Goal: Task Accomplishment & Management: Complete application form

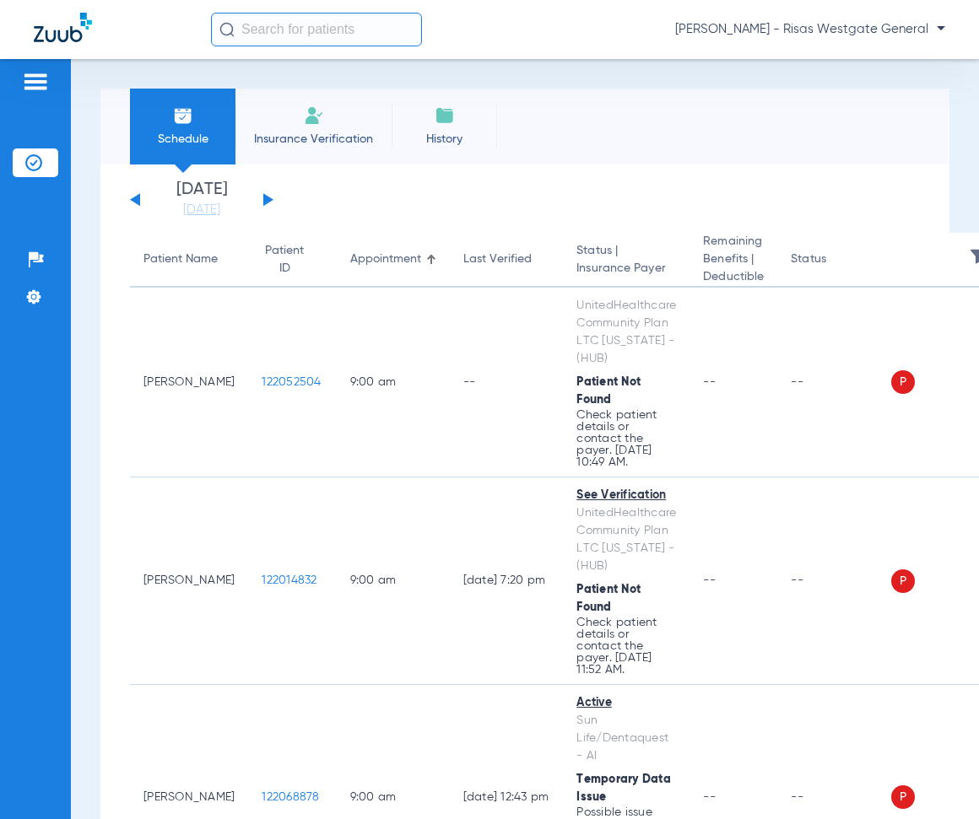
click at [308, 127] on li "Insurance Verification" at bounding box center [313, 127] width 156 height 76
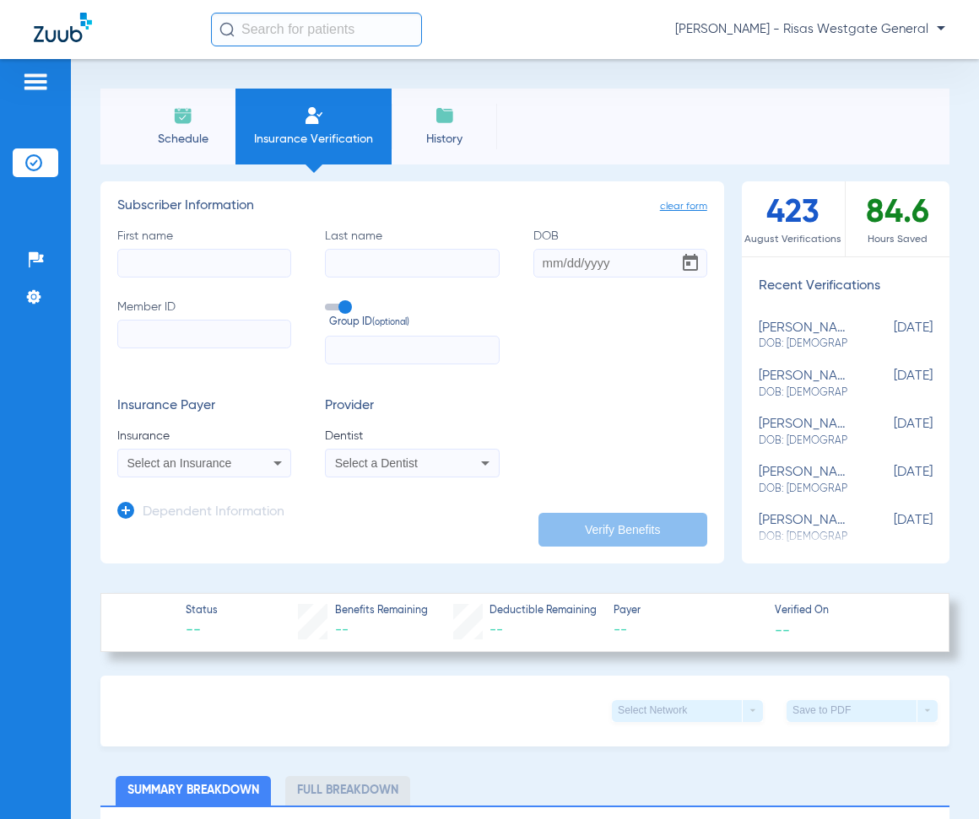
click at [231, 468] on span "Select an Insurance" at bounding box center [179, 464] width 105 height 14
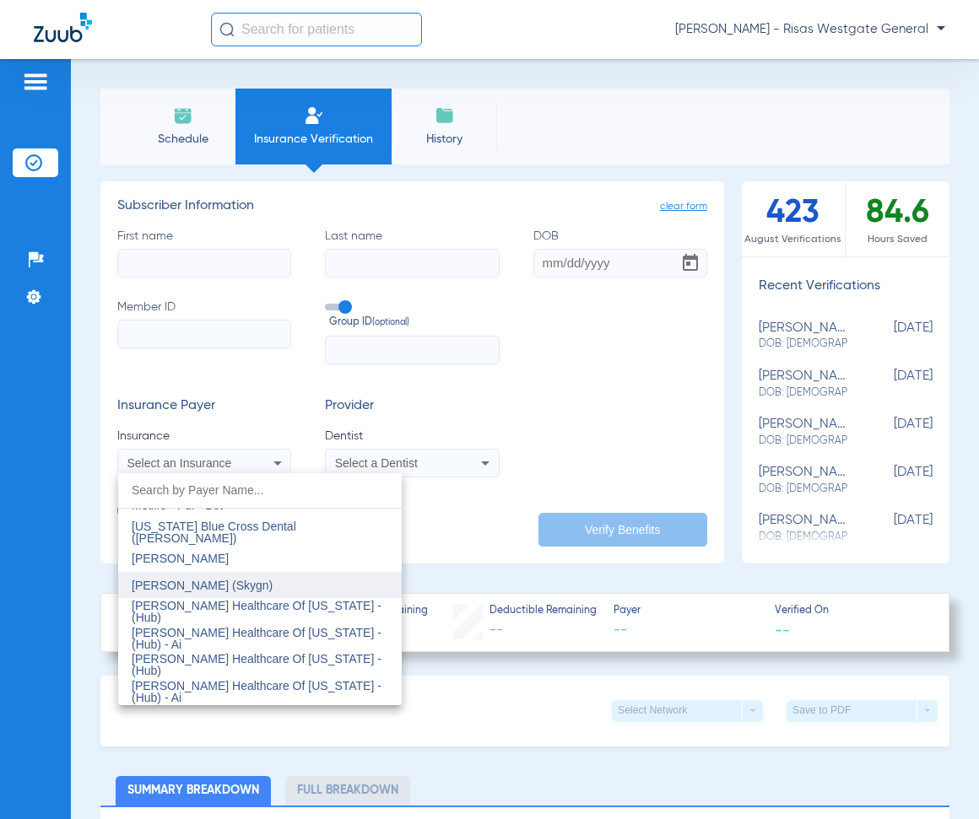
scroll to position [8692, 0]
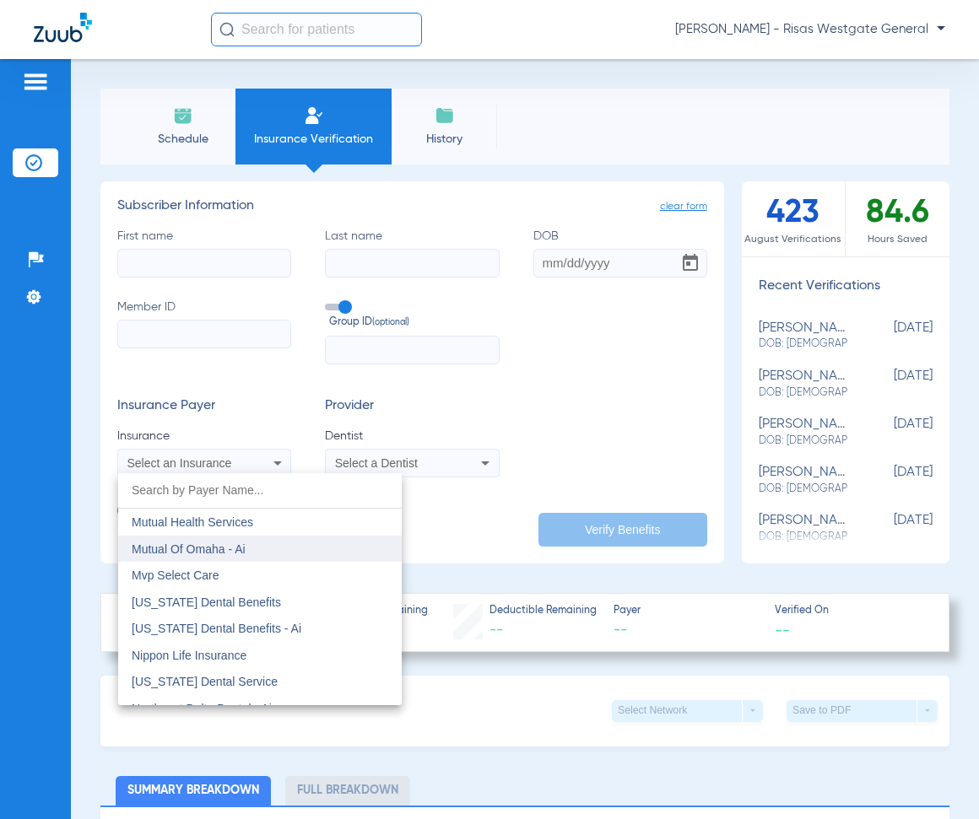
click at [224, 547] on span "Mutual Of Omaha - Ai" at bounding box center [189, 550] width 114 height 14
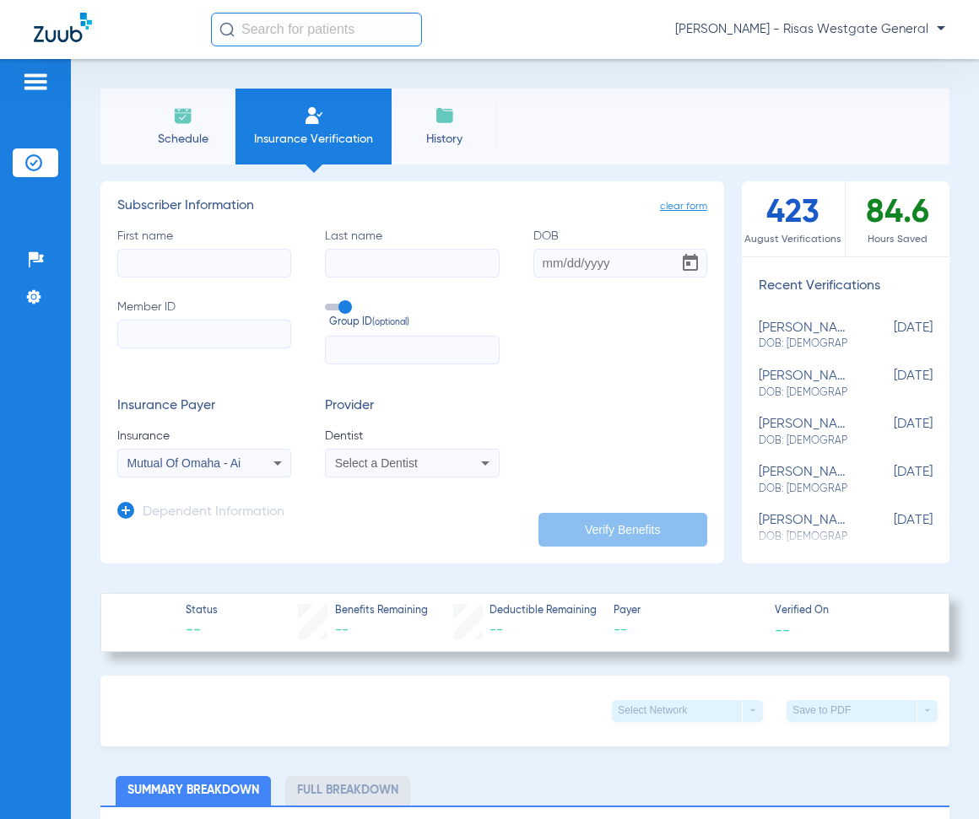
click at [357, 457] on span "Select a Dentist" at bounding box center [376, 464] width 83 height 14
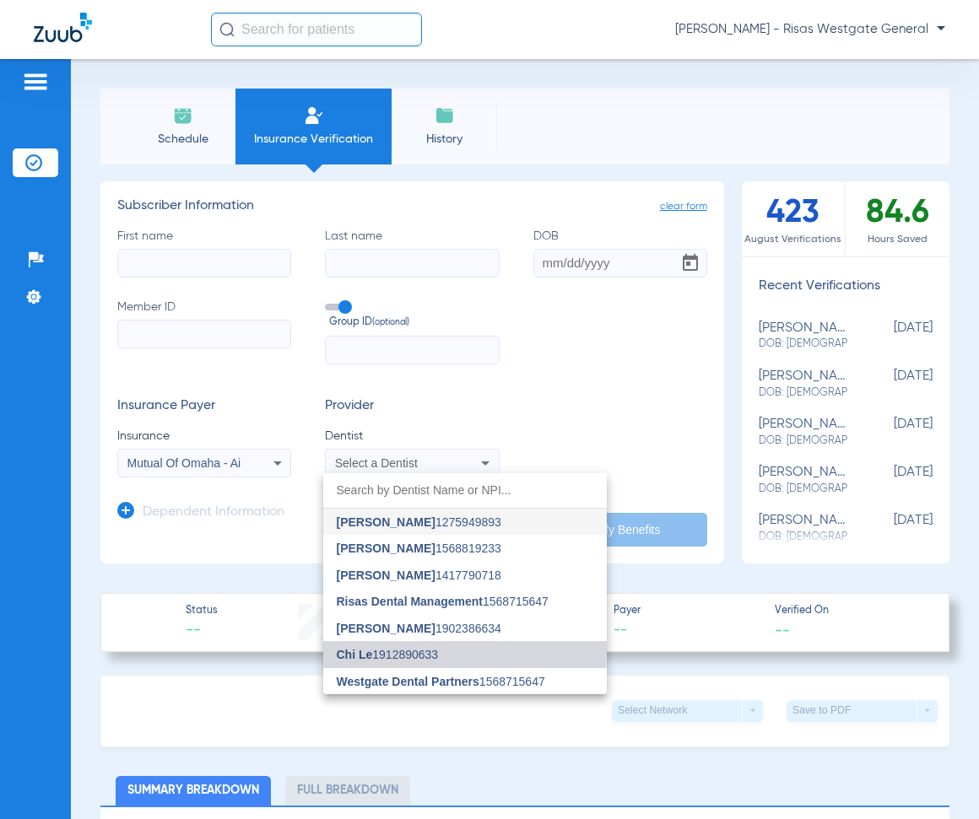
click at [409, 652] on span "Chi Le 1912890633" at bounding box center [388, 655] width 102 height 12
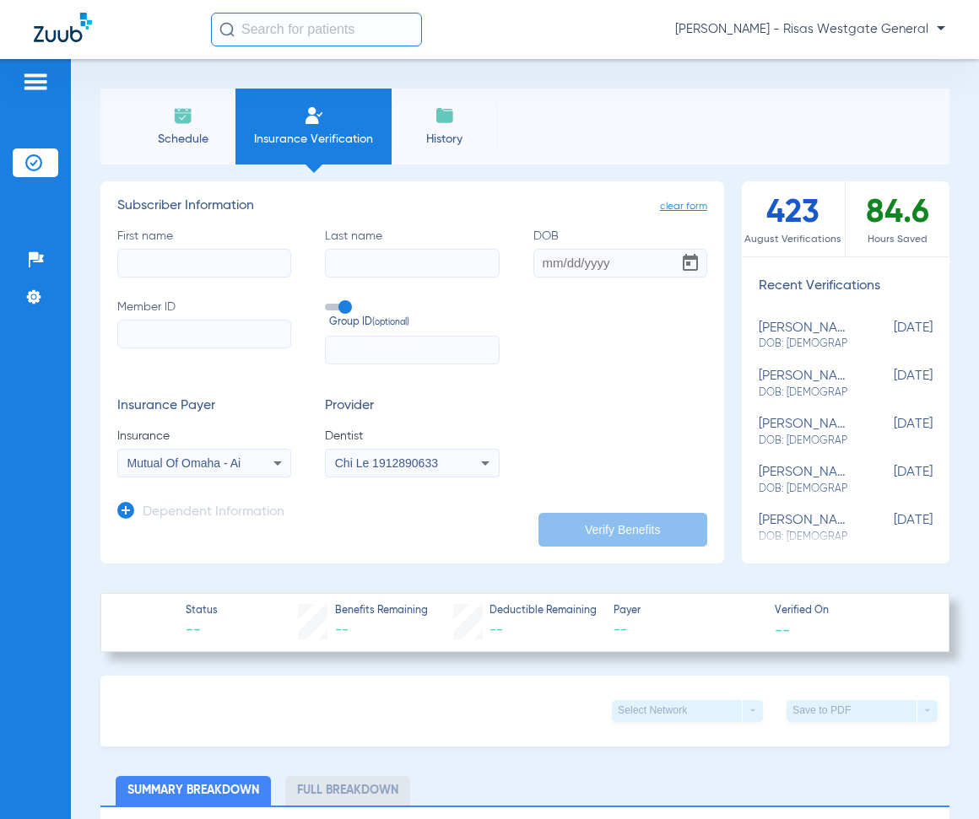
click at [154, 254] on input "First name" at bounding box center [204, 263] width 174 height 29
type input "[PERSON_NAME]"
click at [543, 259] on input "DOB" at bounding box center [620, 263] width 174 height 29
type input "[DATE]"
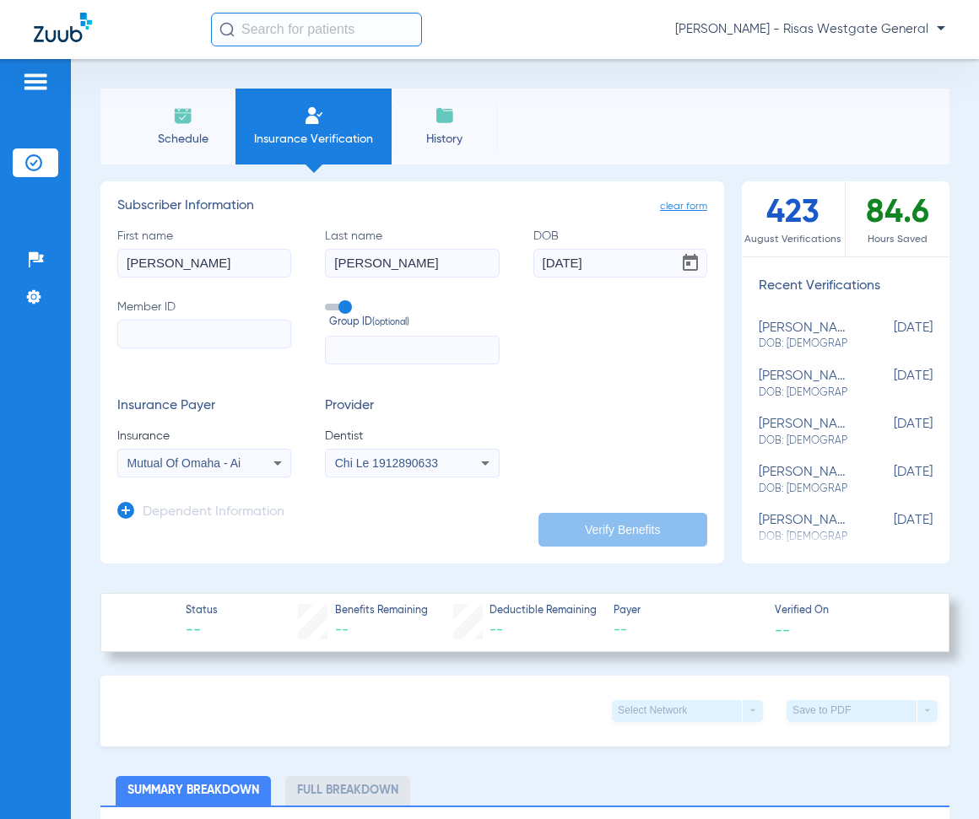
click at [147, 335] on input "Member ID" at bounding box center [204, 334] width 174 height 29
click at [191, 337] on input "Member ID Required" at bounding box center [204, 334] width 174 height 29
click at [392, 349] on input "text" at bounding box center [412, 350] width 174 height 29
click at [634, 516] on button "Verify Benefits" at bounding box center [622, 530] width 169 height 34
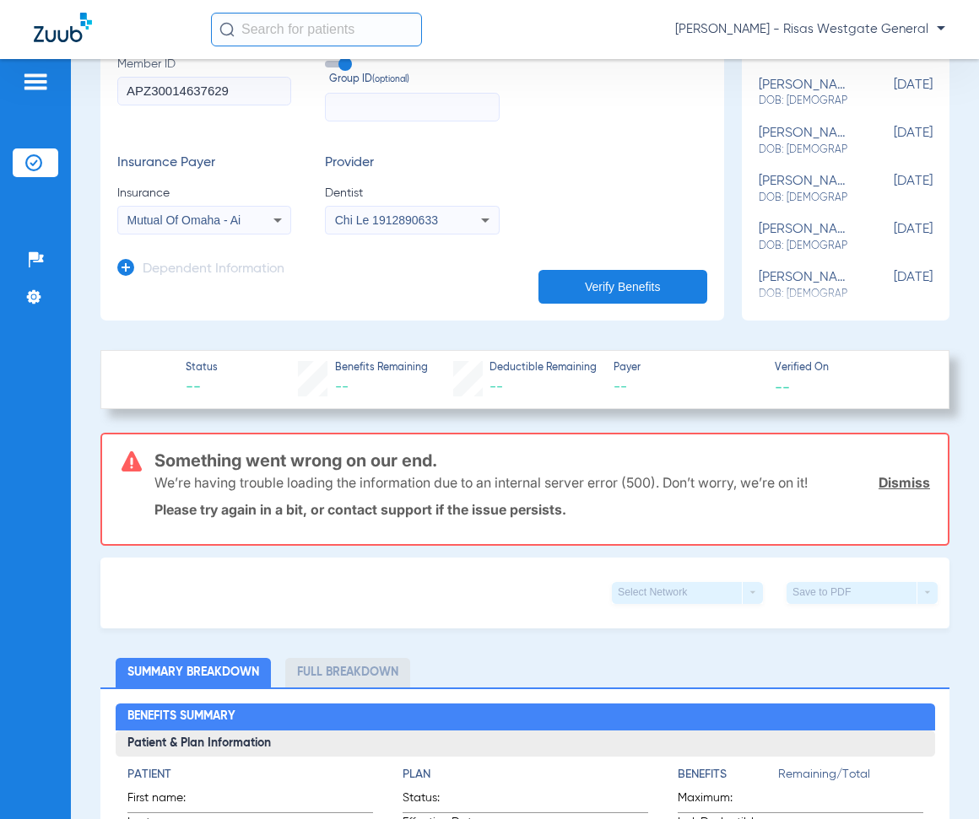
scroll to position [253, 0]
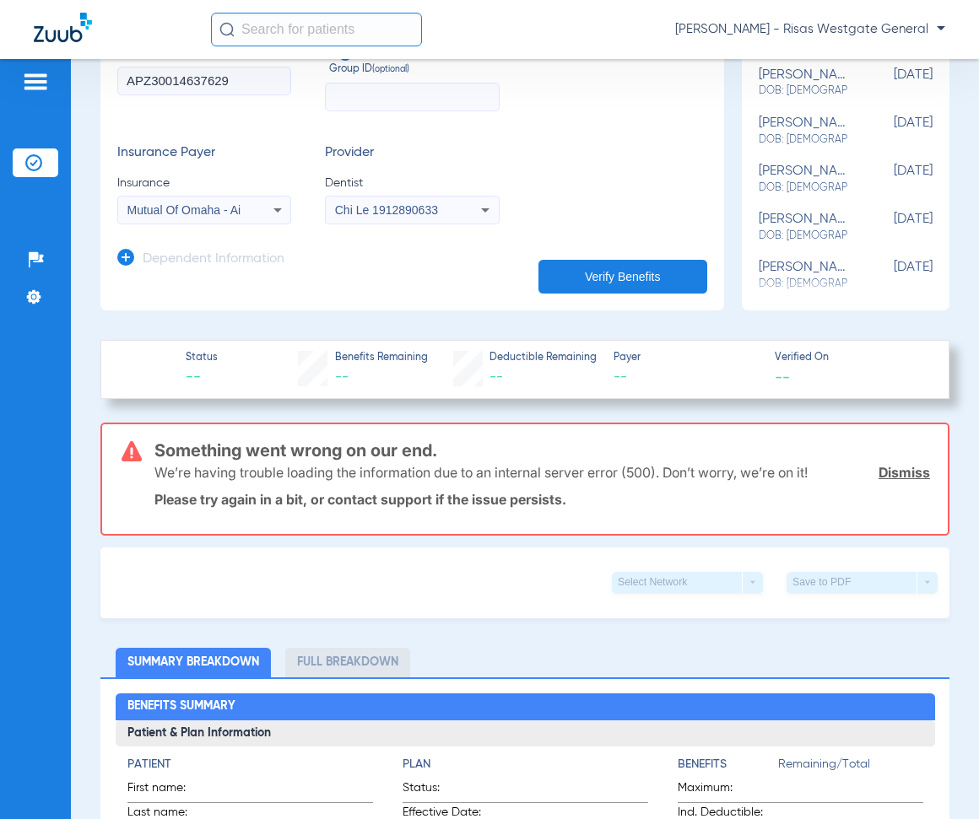
click at [619, 275] on button "Verify Benefits" at bounding box center [622, 277] width 169 height 34
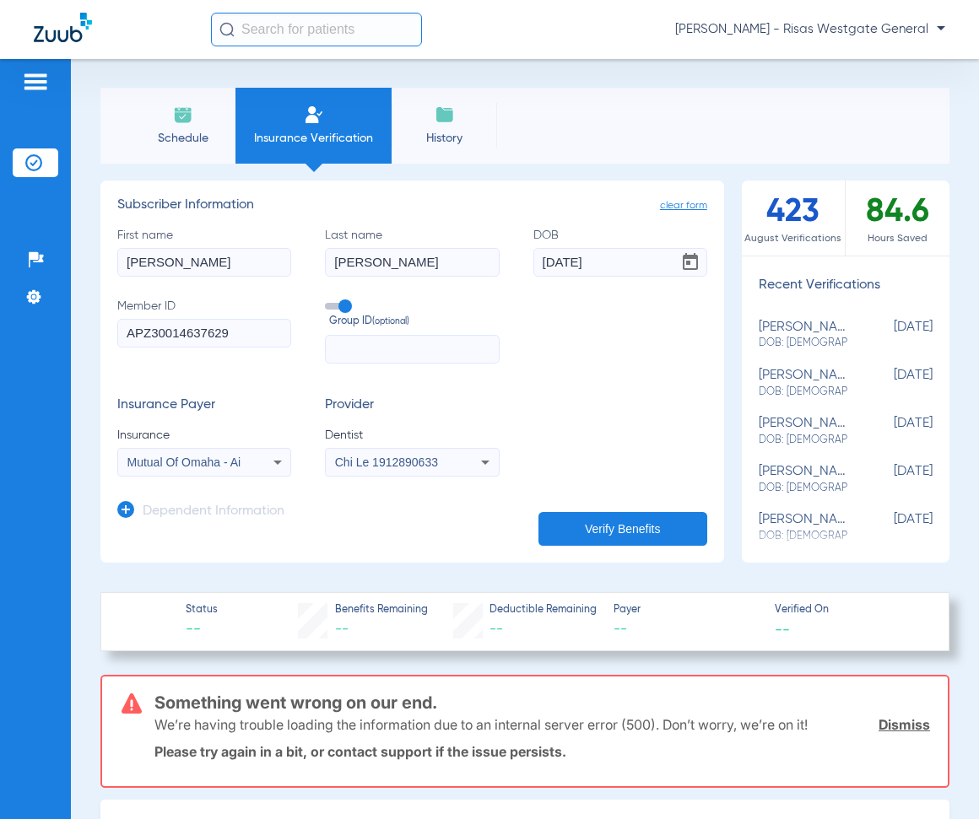
scroll to position [0, 0]
click at [240, 334] on input "APZ30014637629" at bounding box center [204, 334] width 174 height 29
drag, startPoint x: 236, startPoint y: 342, endPoint x: 152, endPoint y: 351, distance: 84.9
click at [152, 351] on label "Member ID APZ30014637629" at bounding box center [204, 332] width 174 height 66
type input "APZ30014637629"
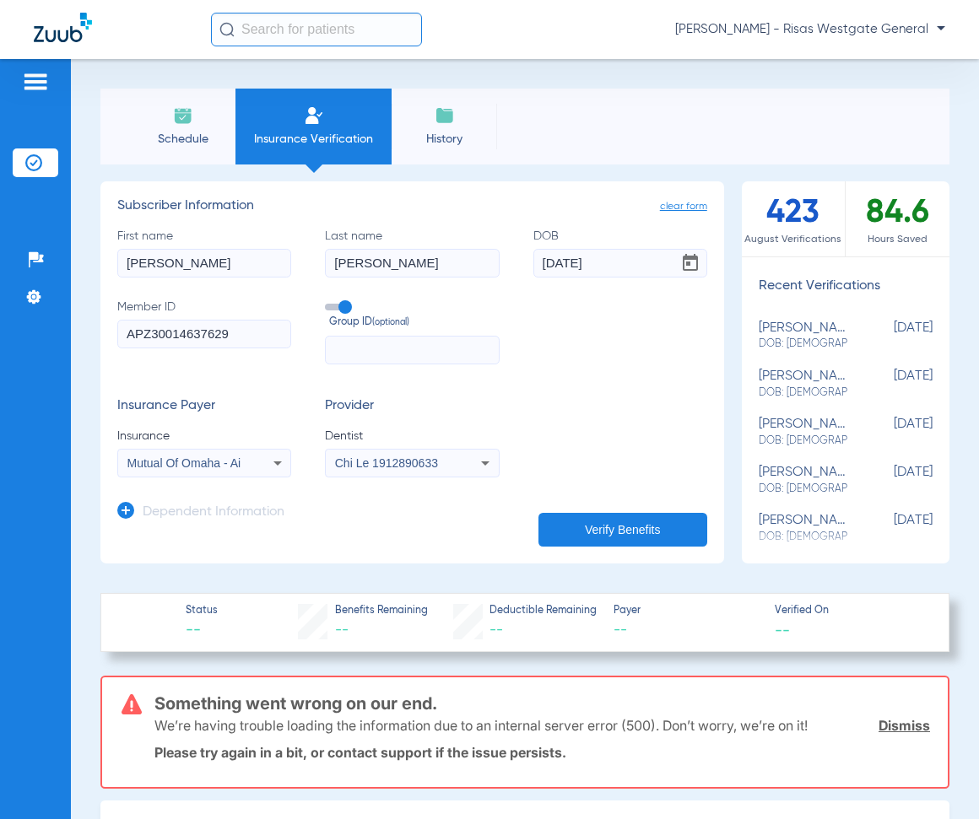
click at [575, 519] on button "Verify Benefits" at bounding box center [622, 530] width 169 height 34
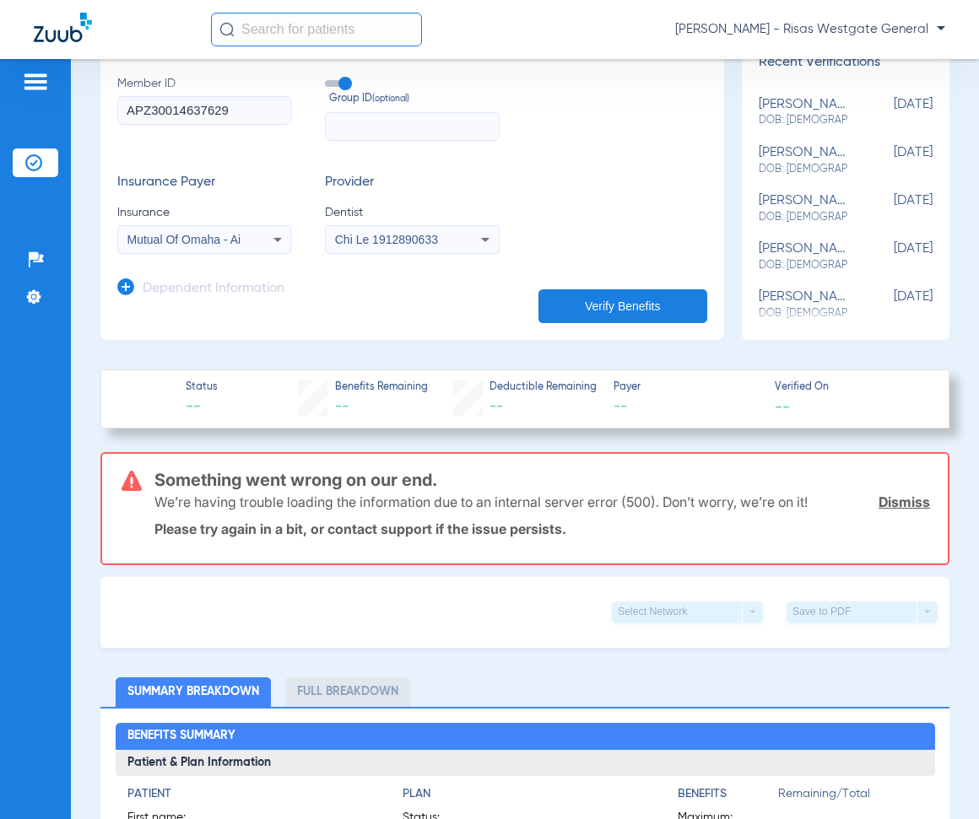
scroll to position [253, 0]
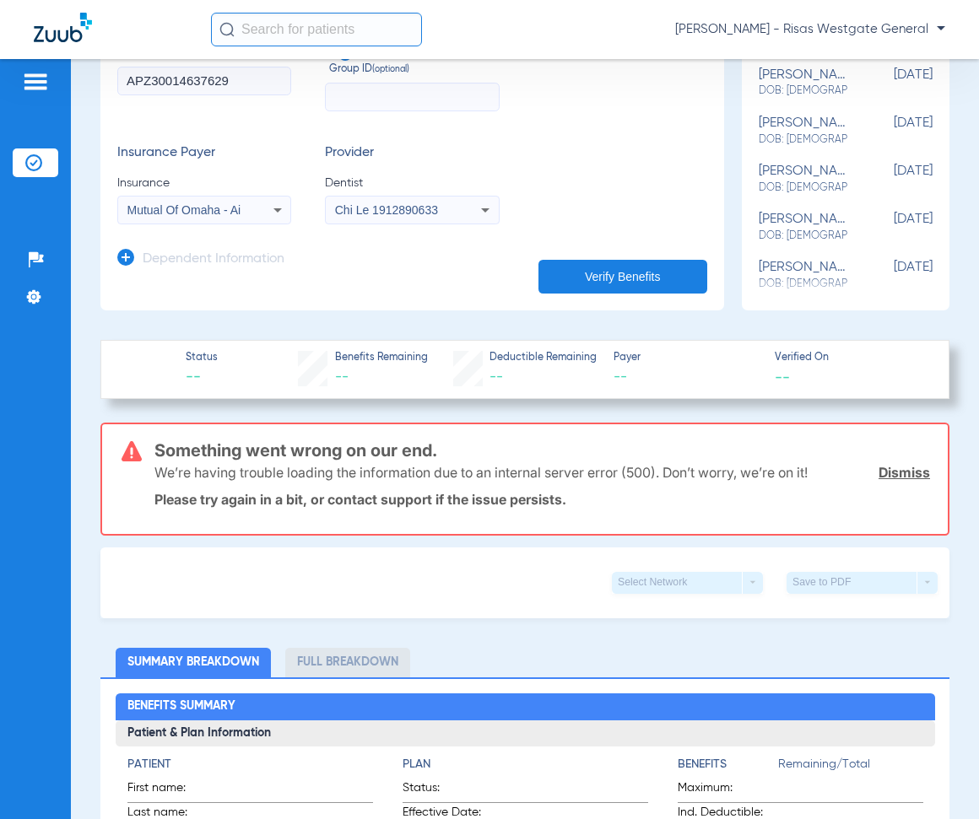
click at [361, 98] on input "text" at bounding box center [412, 97] width 174 height 29
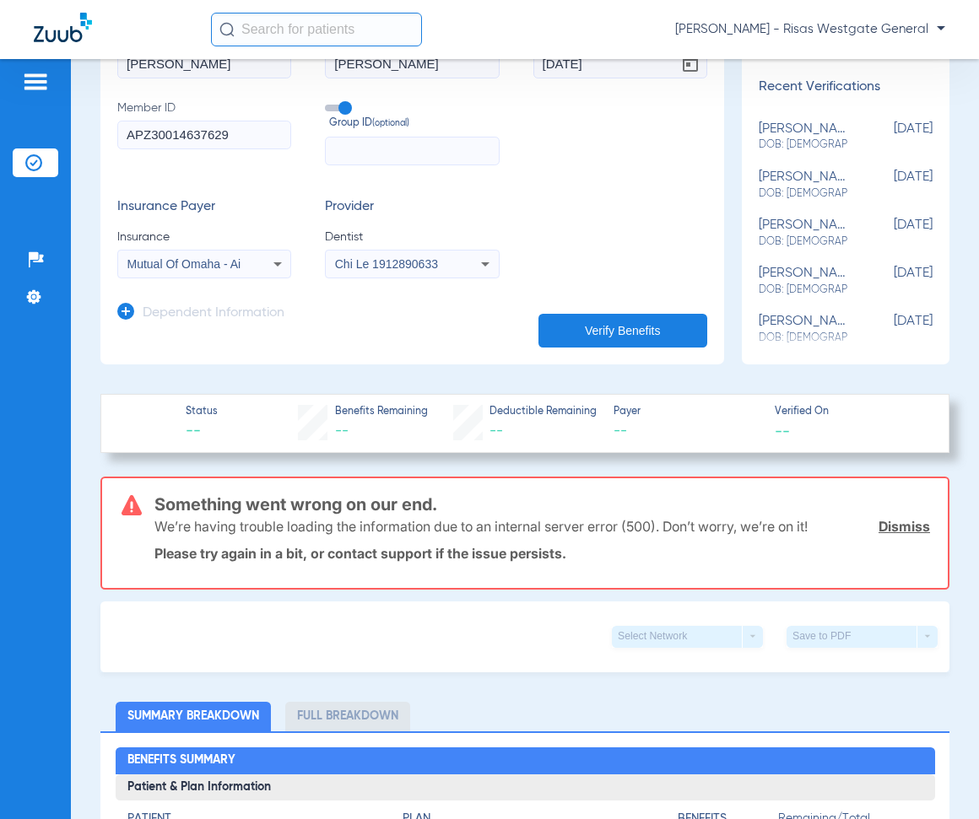
scroll to position [169, 0]
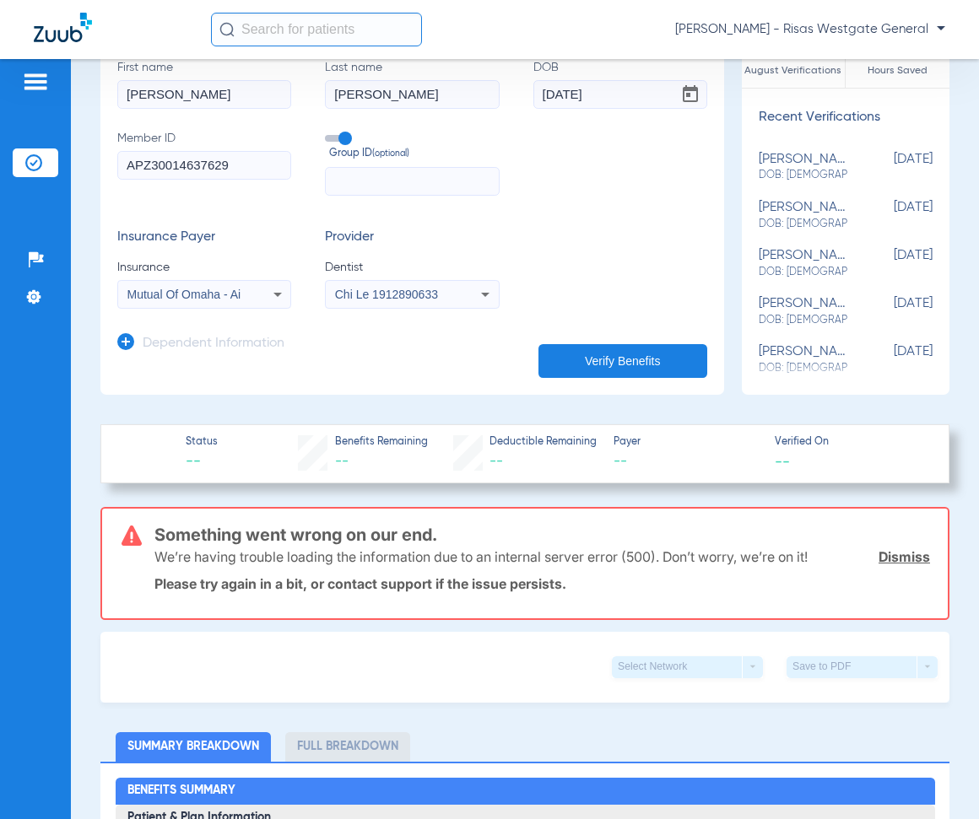
click at [191, 300] on div "Mutual Of Omaha - Ai" at bounding box center [204, 294] width 172 height 20
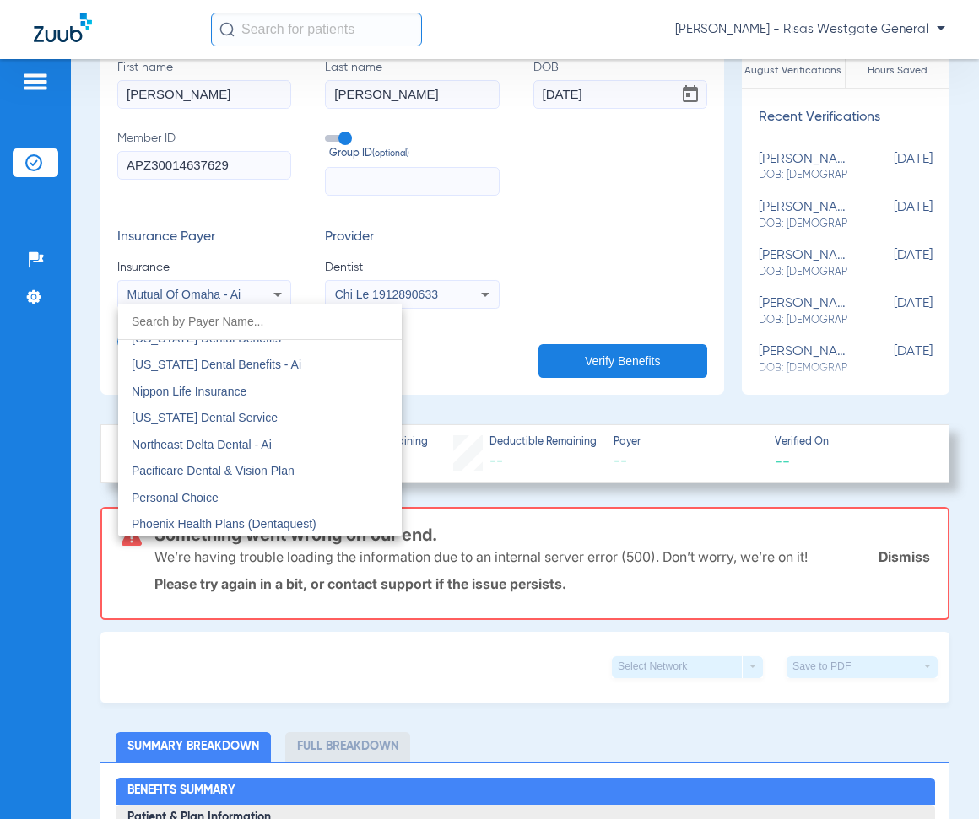
scroll to position [8803, 0]
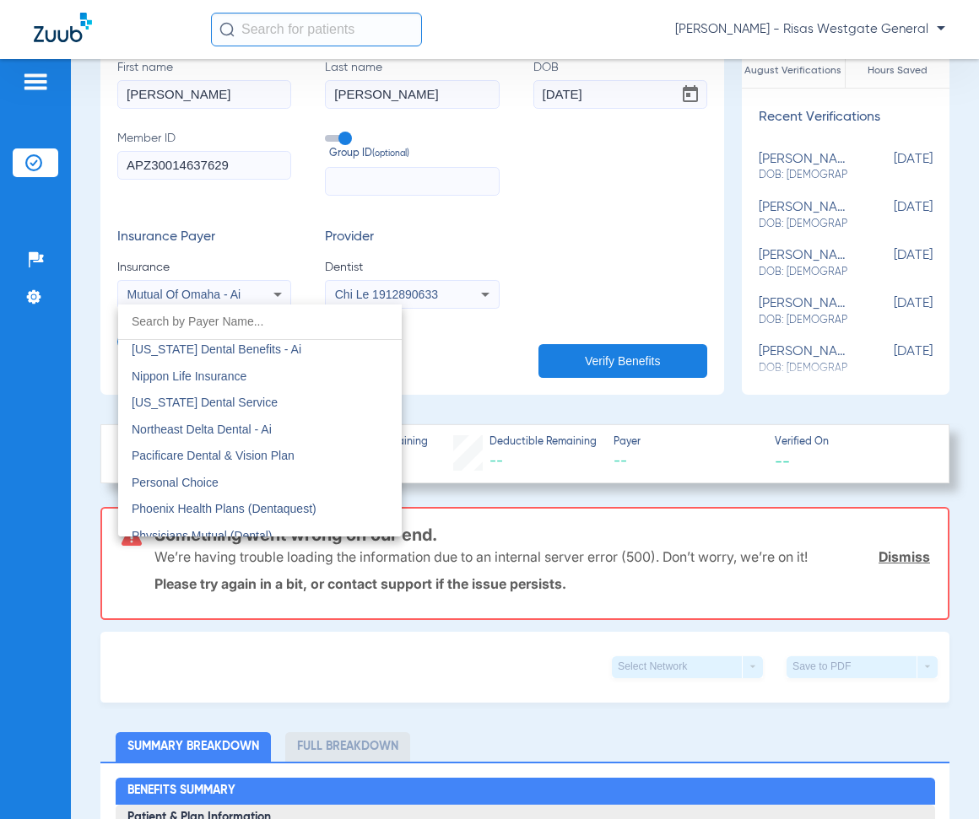
click at [634, 357] on div at bounding box center [489, 409] width 979 height 819
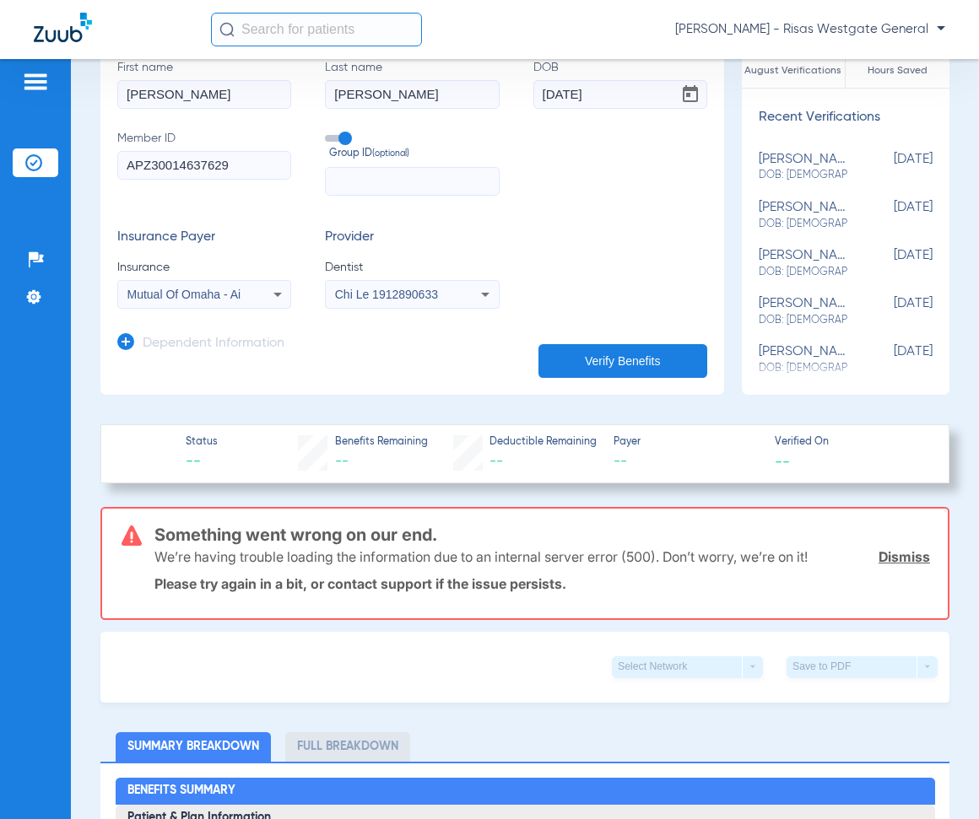
click at [634, 357] on button "Verify Benefits" at bounding box center [622, 361] width 169 height 34
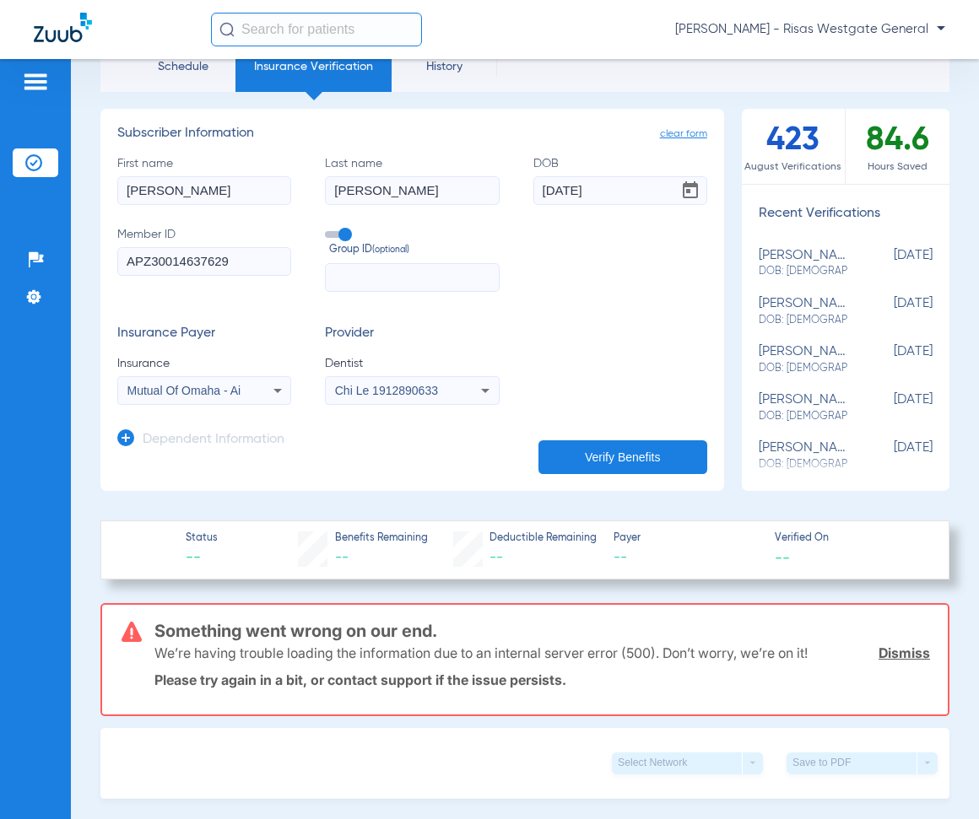
scroll to position [0, 0]
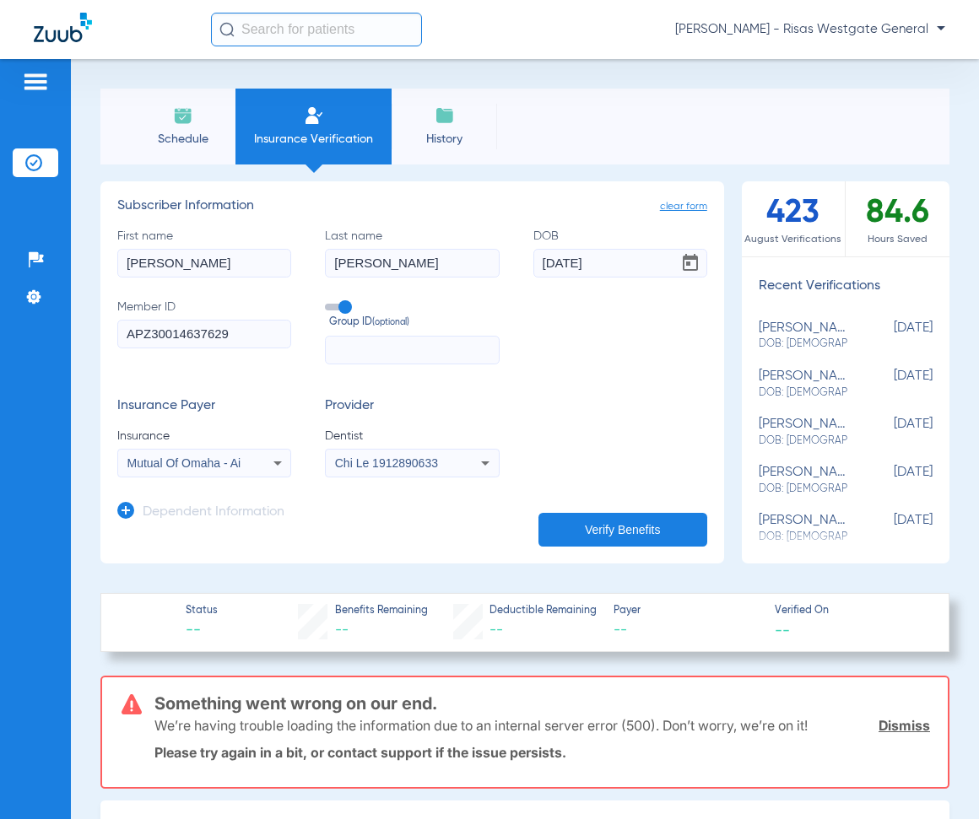
click at [216, 333] on input "APZ30014637629" at bounding box center [204, 334] width 174 height 29
click at [233, 330] on input "APZ30014637629" at bounding box center [204, 334] width 174 height 29
click at [327, 305] on span at bounding box center [337, 307] width 25 height 7
click at [328, 301] on input "Group ID (optional)" at bounding box center [328, 301] width 0 height 0
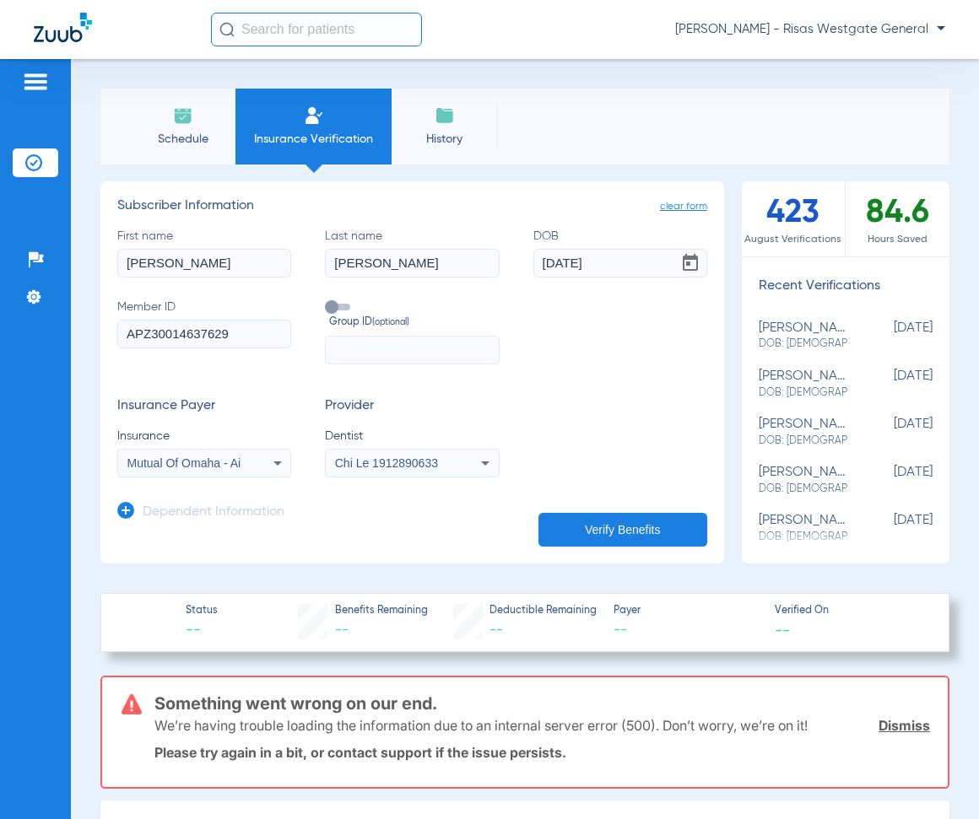
click at [618, 531] on button "Verify Benefits" at bounding box center [622, 530] width 169 height 34
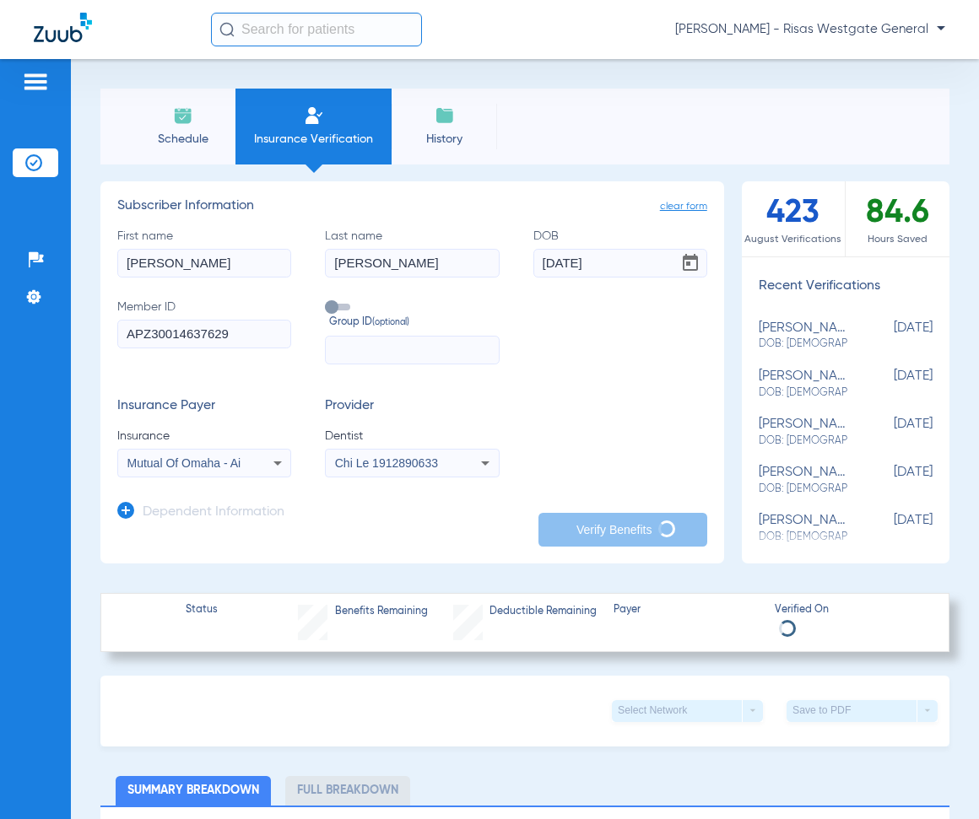
click at [618, 531] on button "Verify Benefits" at bounding box center [622, 530] width 169 height 34
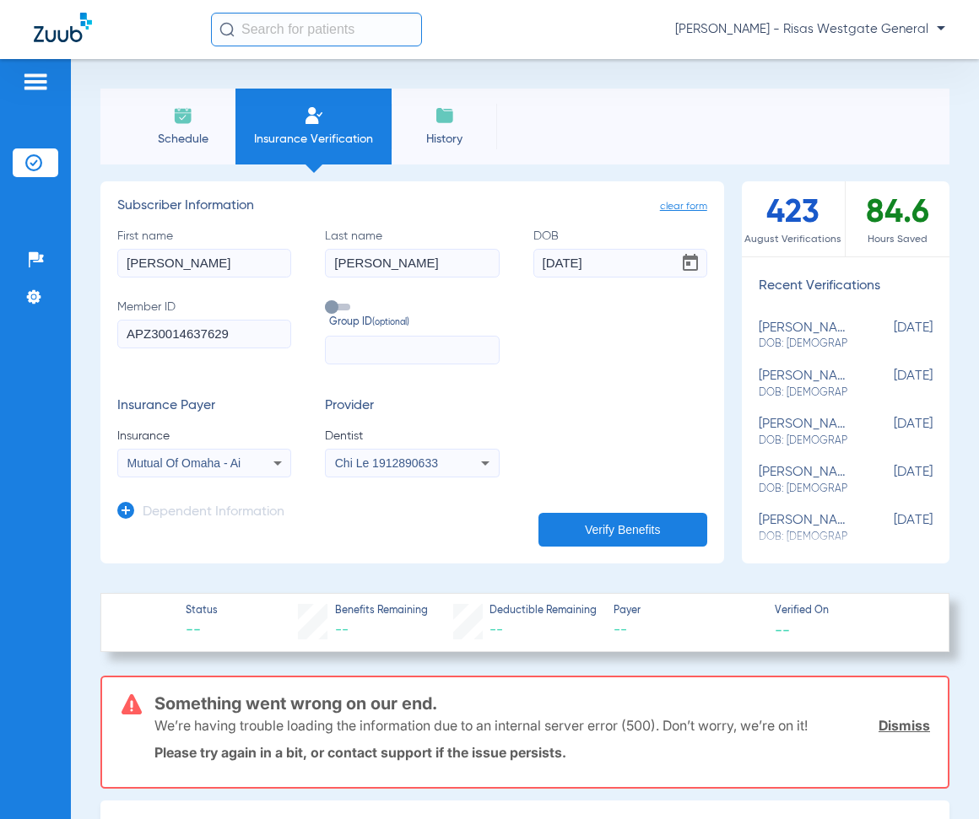
click at [382, 457] on span "Chi Le 1912890633" at bounding box center [386, 464] width 103 height 14
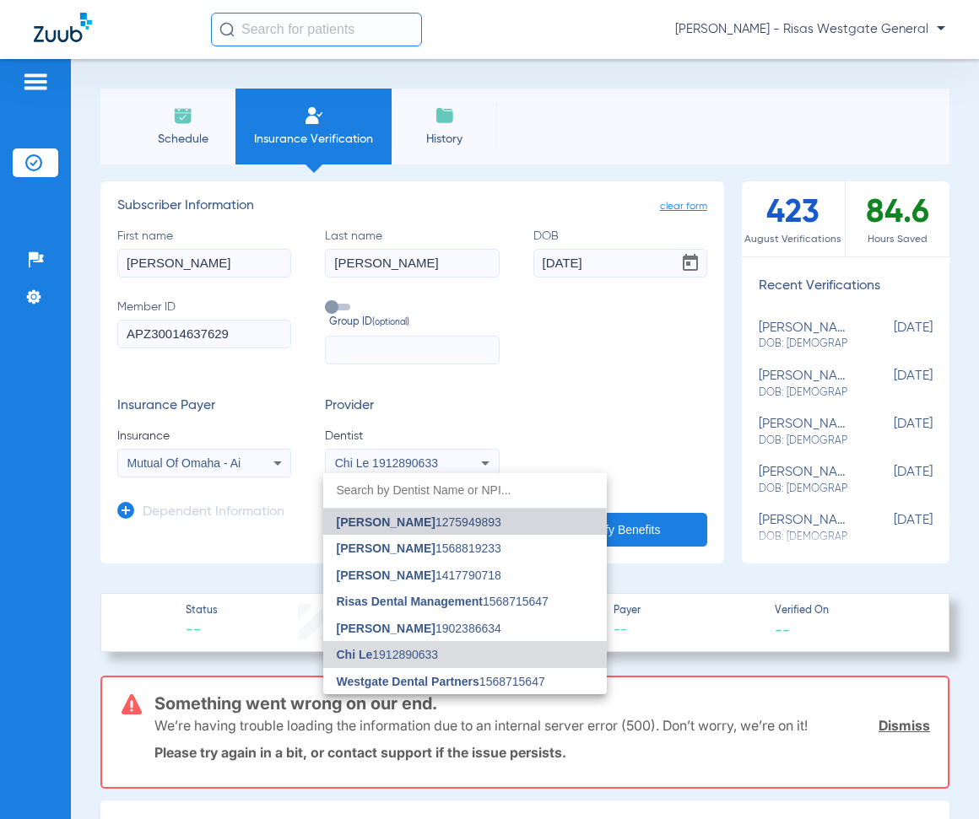
click at [398, 527] on span "[PERSON_NAME]" at bounding box center [386, 523] width 99 height 14
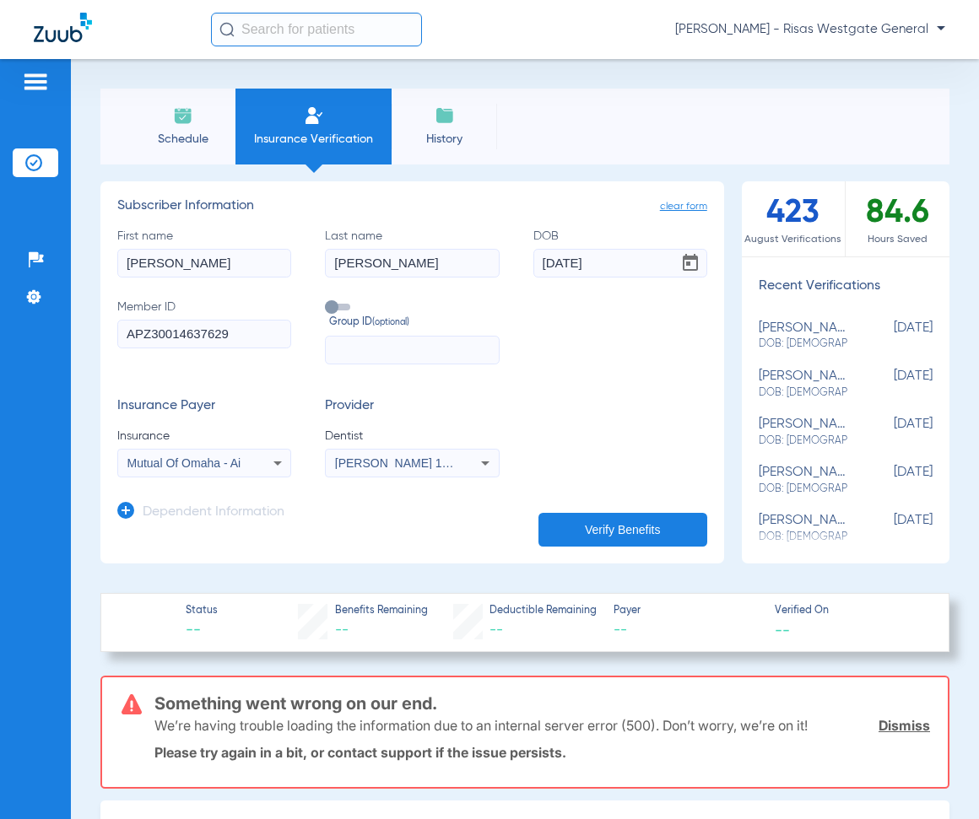
click at [635, 530] on button "Verify Benefits" at bounding box center [622, 530] width 169 height 34
click at [164, 342] on input "APZ30014637629" at bounding box center [204, 334] width 174 height 29
click at [184, 323] on input "APZ30014637629" at bounding box center [204, 334] width 174 height 29
click at [592, 521] on button "Verify Benefits" at bounding box center [622, 530] width 169 height 34
